Goal: Navigation & Orientation: Understand site structure

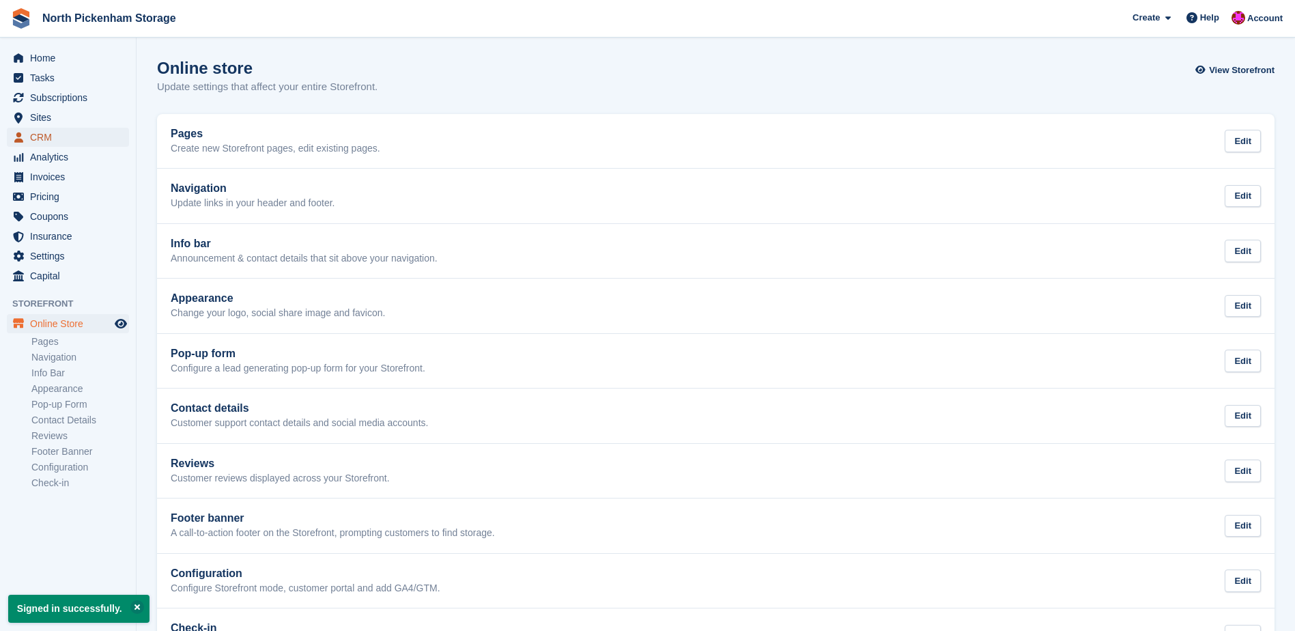
click at [73, 140] on span "CRM" at bounding box center [71, 137] width 82 height 19
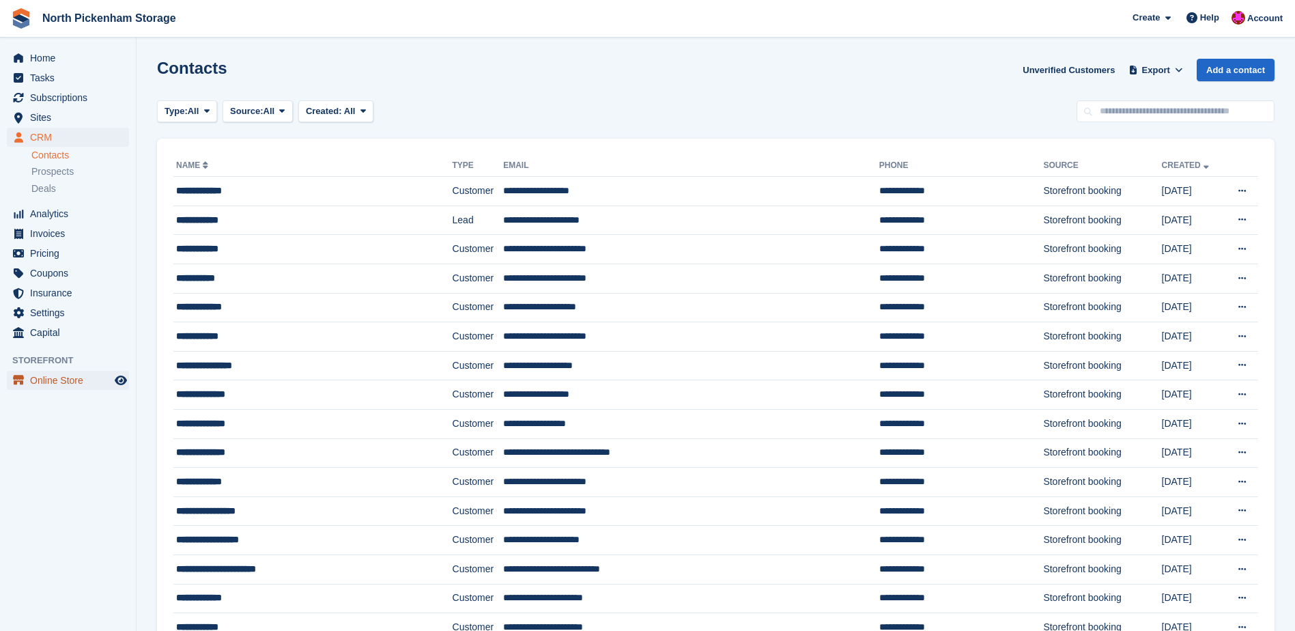
click at [72, 382] on span "Online Store" at bounding box center [71, 380] width 82 height 19
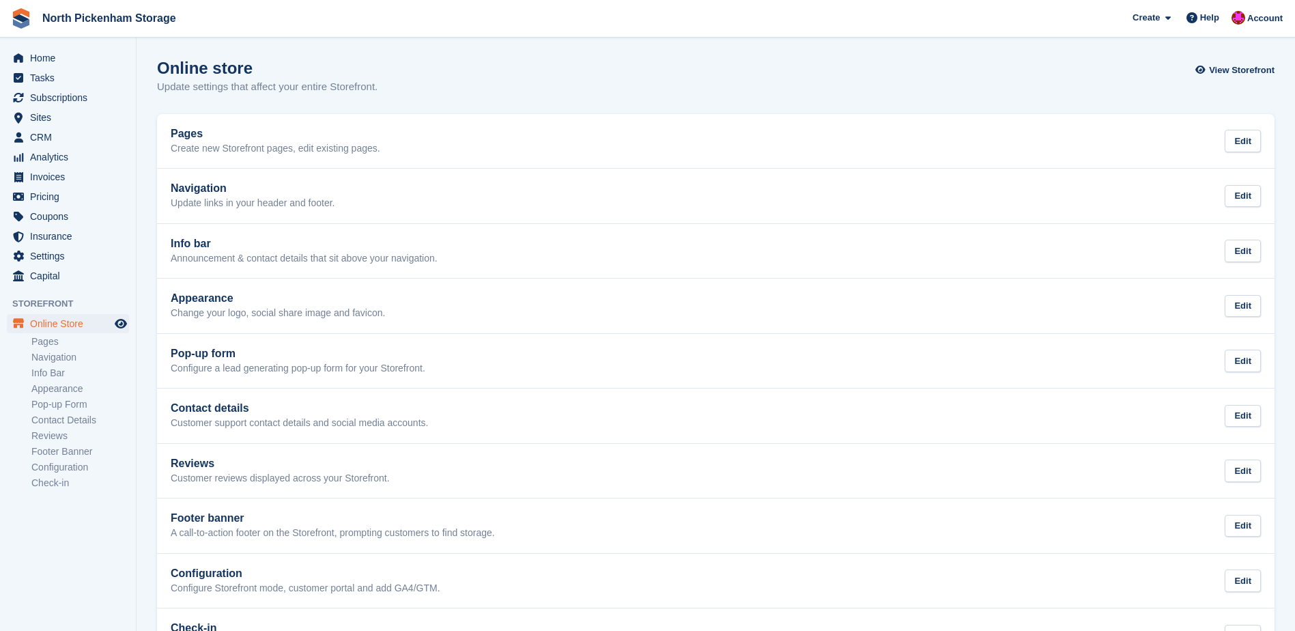
scroll to position [53, 0]
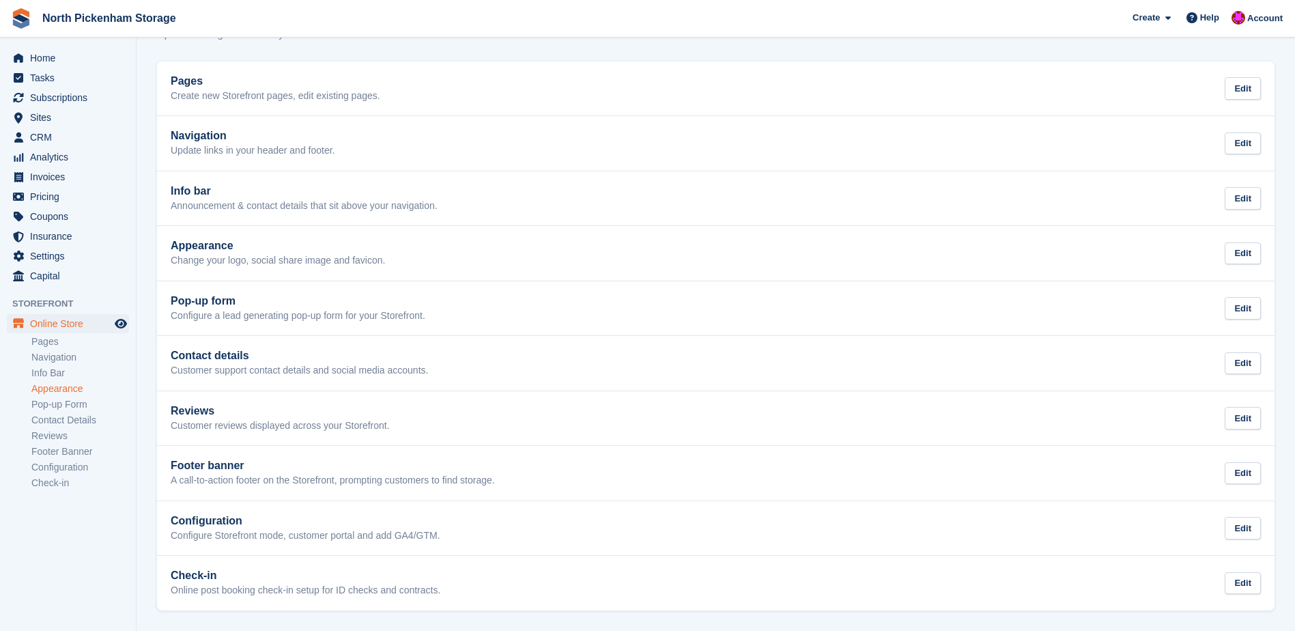
click at [70, 385] on link "Appearance" at bounding box center [80, 388] width 98 height 13
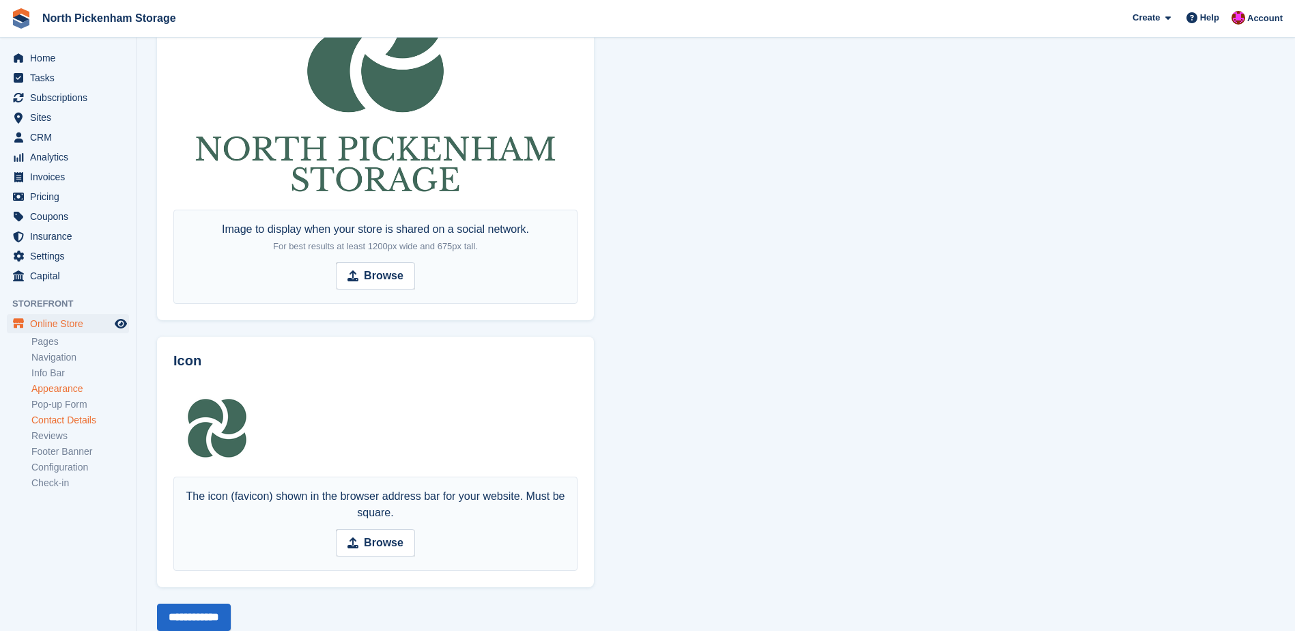
scroll to position [757, 0]
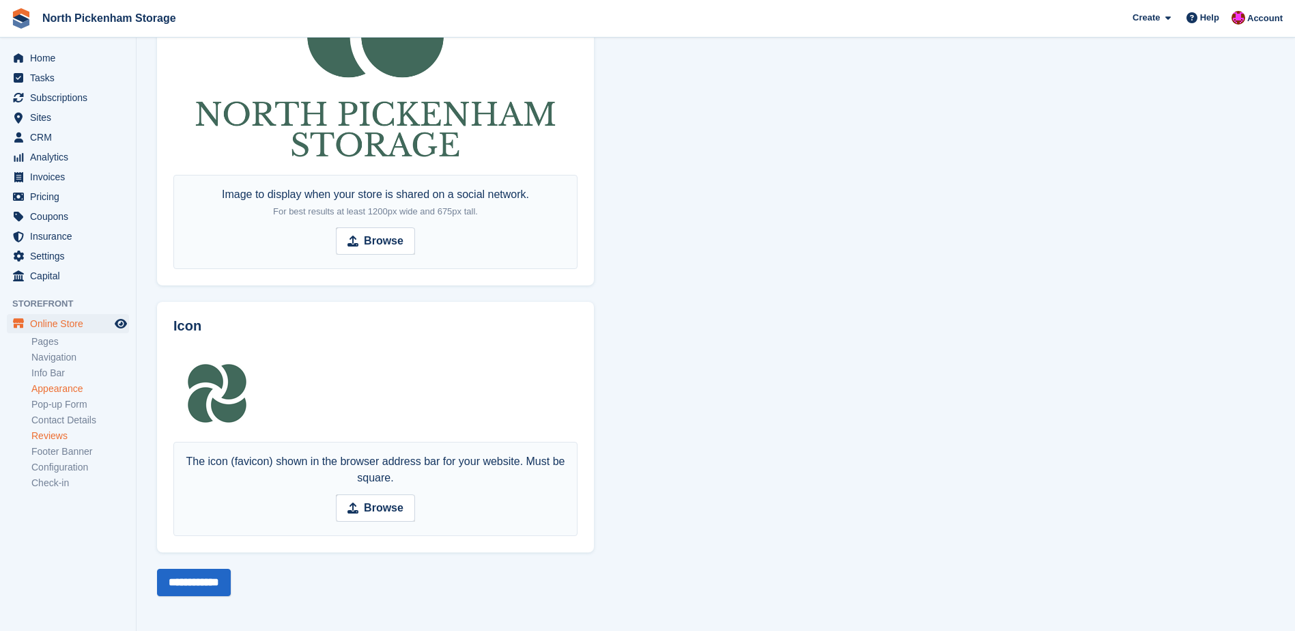
click at [82, 432] on link "Reviews" at bounding box center [80, 435] width 98 height 13
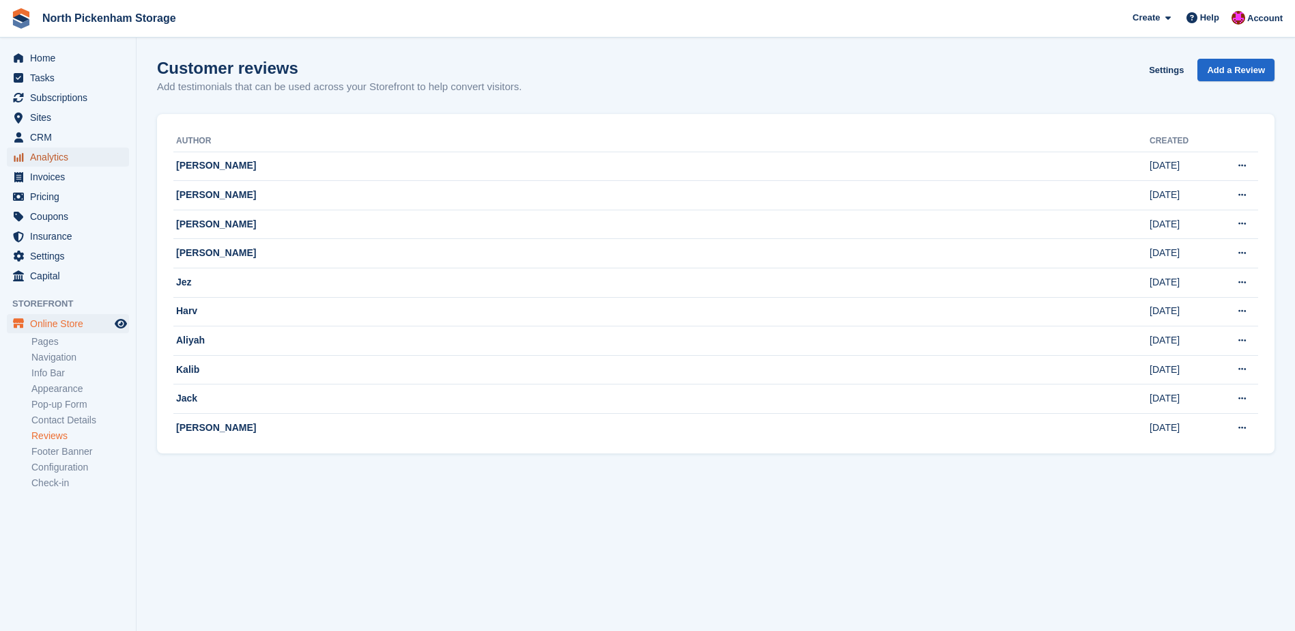
click at [53, 159] on span "Analytics" at bounding box center [71, 156] width 82 height 19
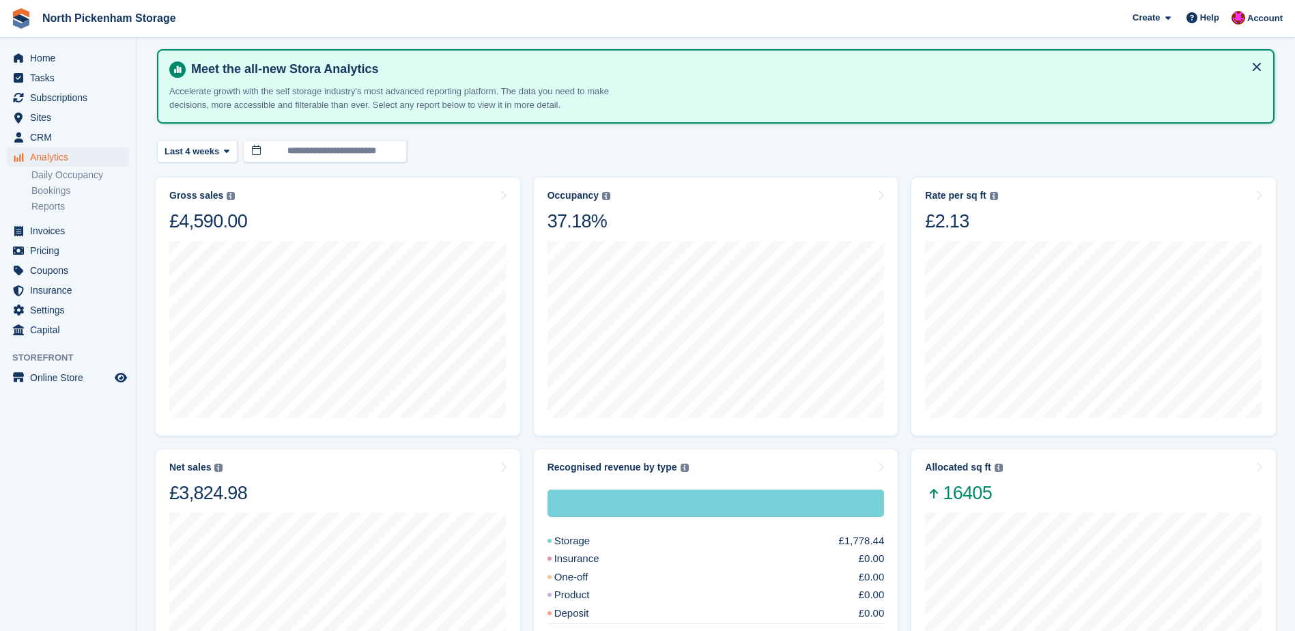
scroll to position [68, 0]
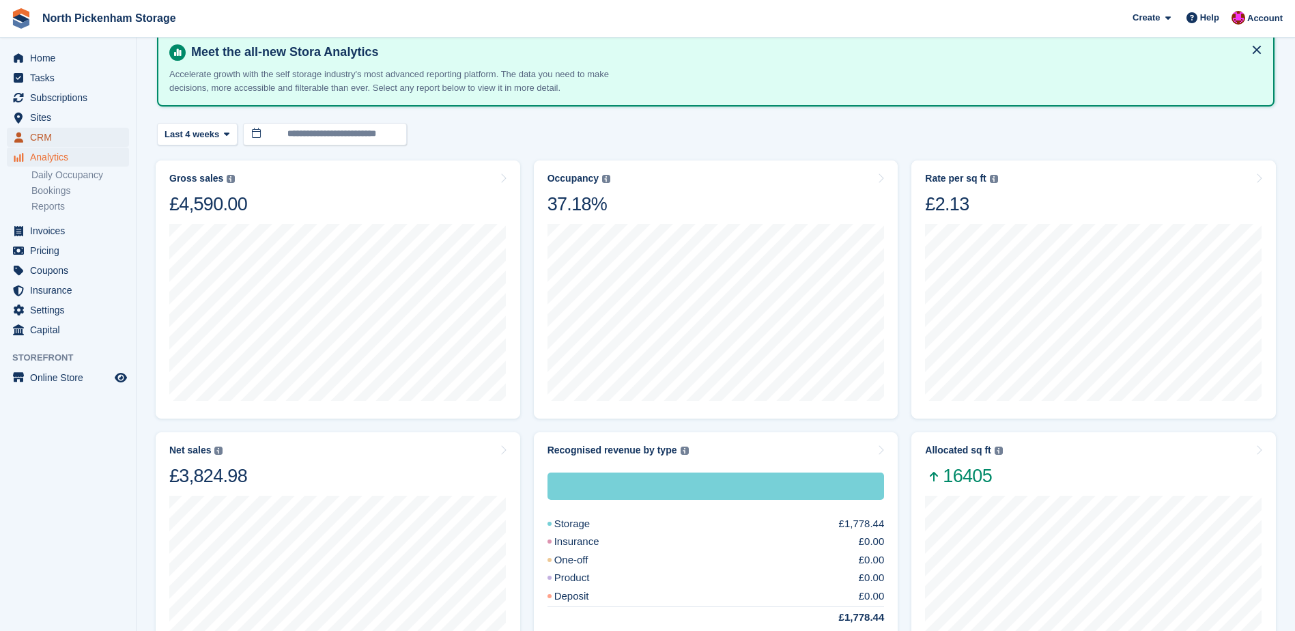
click at [53, 141] on span "CRM" at bounding box center [71, 137] width 82 height 19
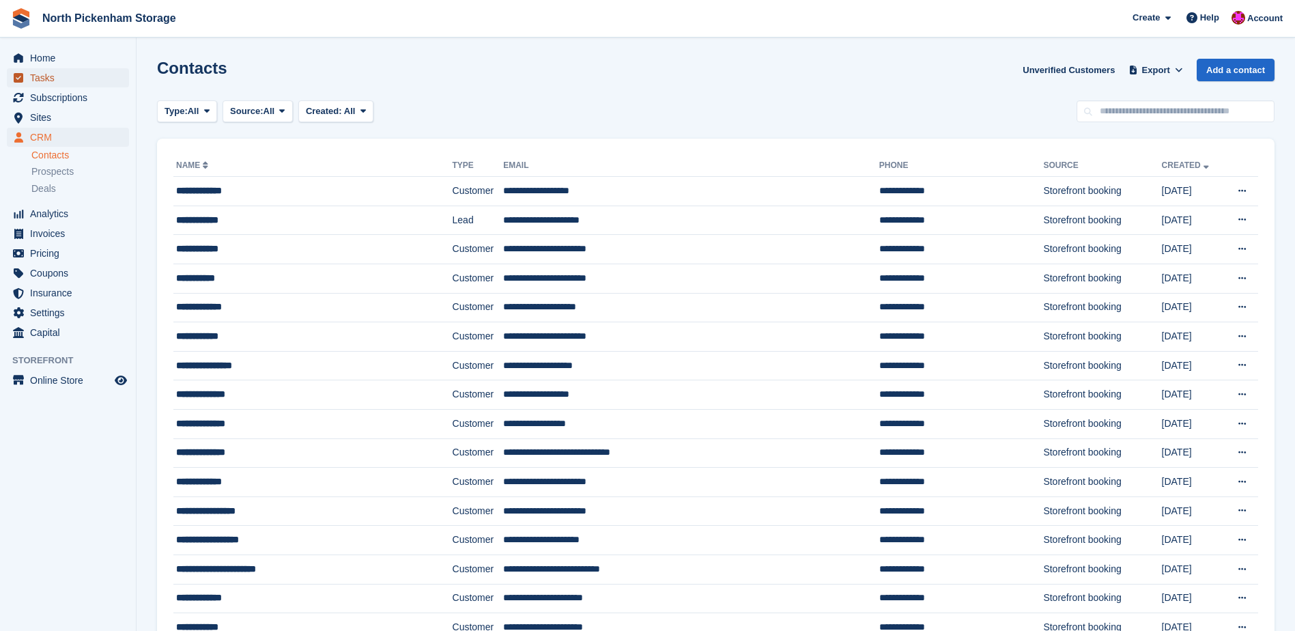
click at [83, 68] on span "Tasks" at bounding box center [71, 77] width 82 height 19
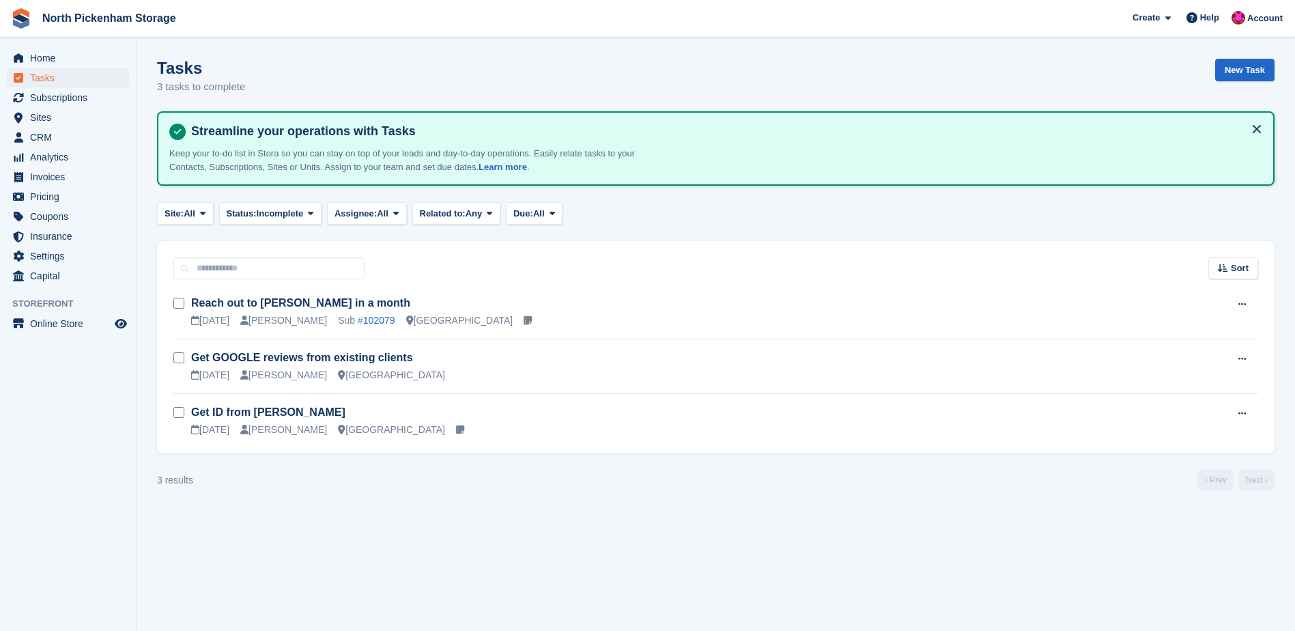
click at [77, 55] on span "Home" at bounding box center [71, 57] width 82 height 19
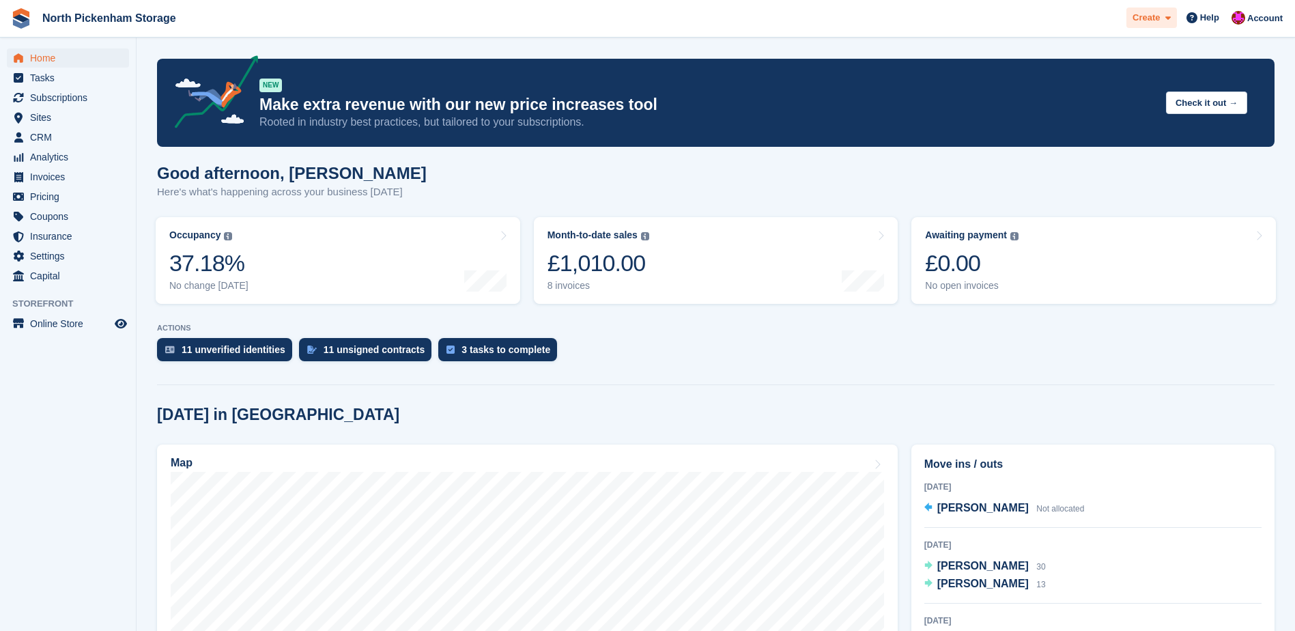
drag, startPoint x: 1161, startPoint y: 30, endPoint x: 1168, endPoint y: 24, distance: 9.2
click at [1166, 27] on div "Create Subscription Invoice Contact Deal Discount Page Help Chat Support Submit…" at bounding box center [1208, 18] width 163 height 37
click at [1168, 24] on span at bounding box center [1165, 18] width 11 height 16
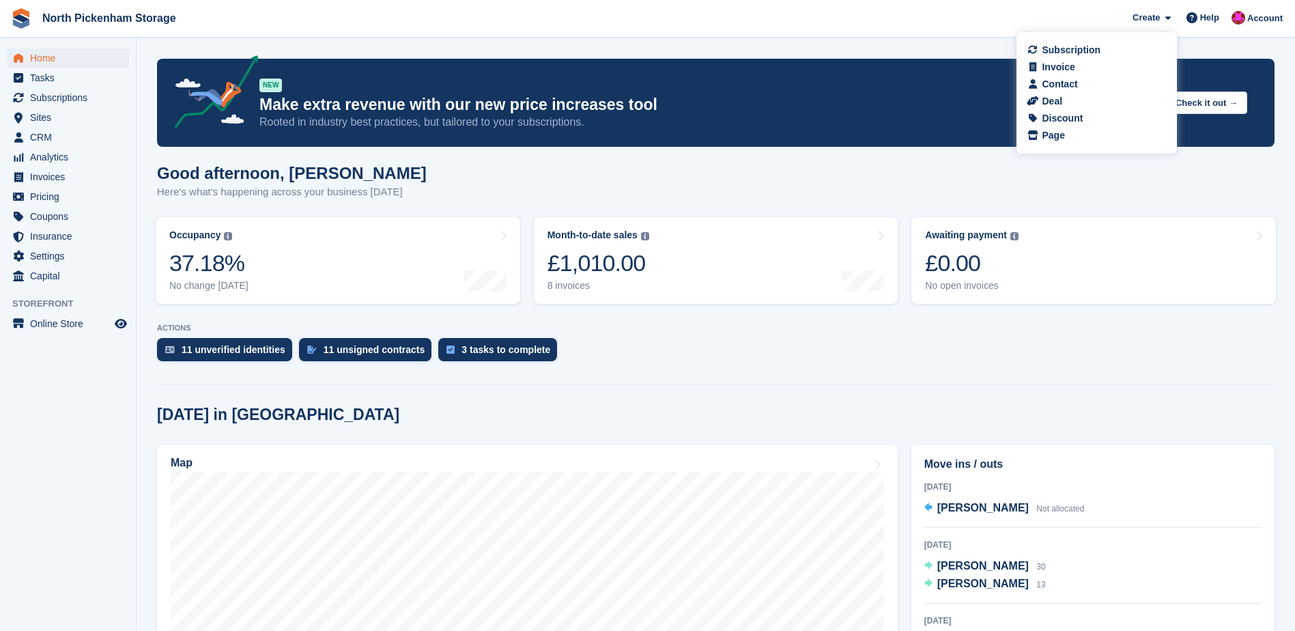
click at [939, 353] on div "11 unverified identities 11 unsigned contracts 3 tasks to complete" at bounding box center [716, 353] width 1118 height 30
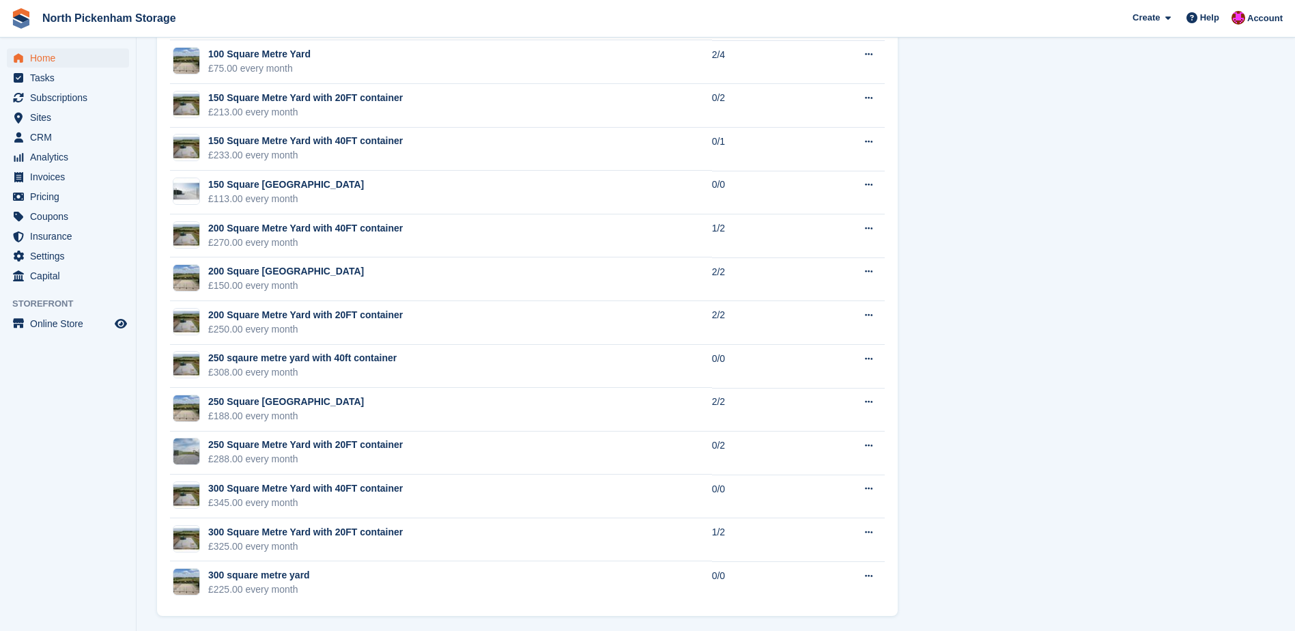
scroll to position [1149, 0]
